Goal: Task Accomplishment & Management: Complete application form

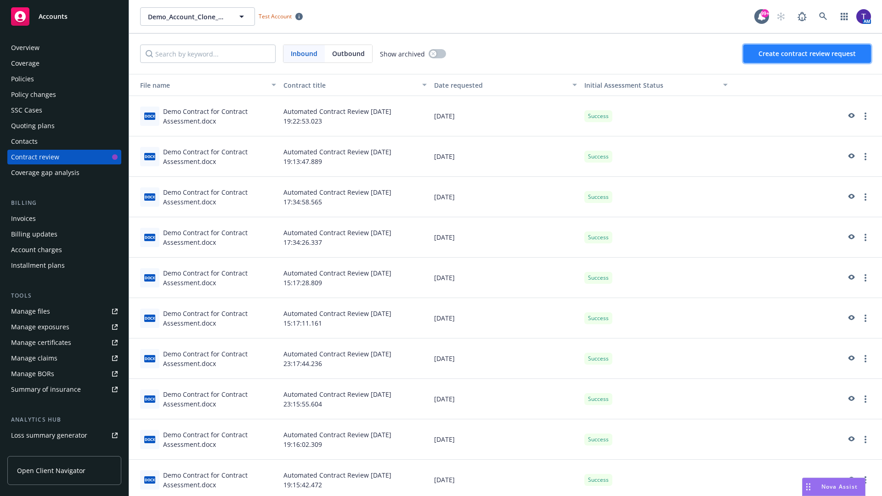
click at [808, 54] on span "Create contract review request" at bounding box center [806, 53] width 97 height 9
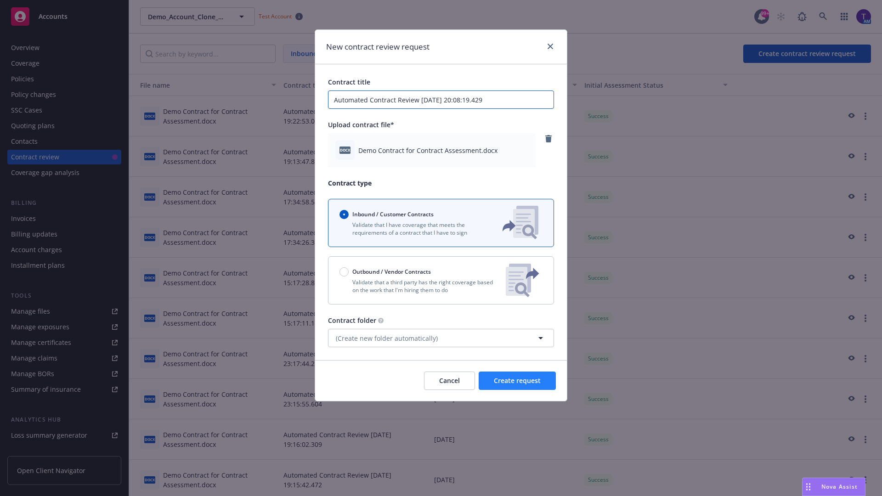
type input "Automated Contract Review [DATE] 20:08:19.429"
click at [517, 381] on span "Create request" at bounding box center [517, 380] width 47 height 9
